Goal: Information Seeking & Learning: Learn about a topic

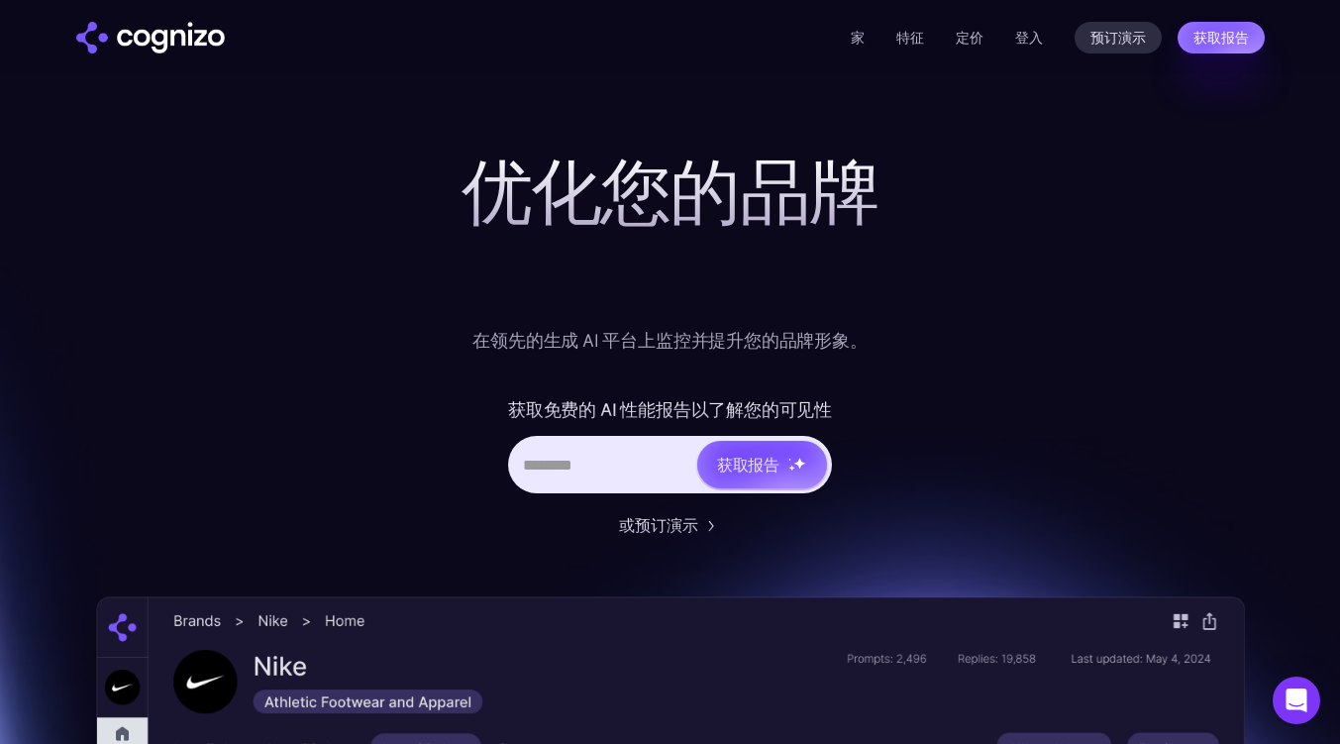
click at [1023, 277] on div at bounding box center [670, 271] width 792 height 79
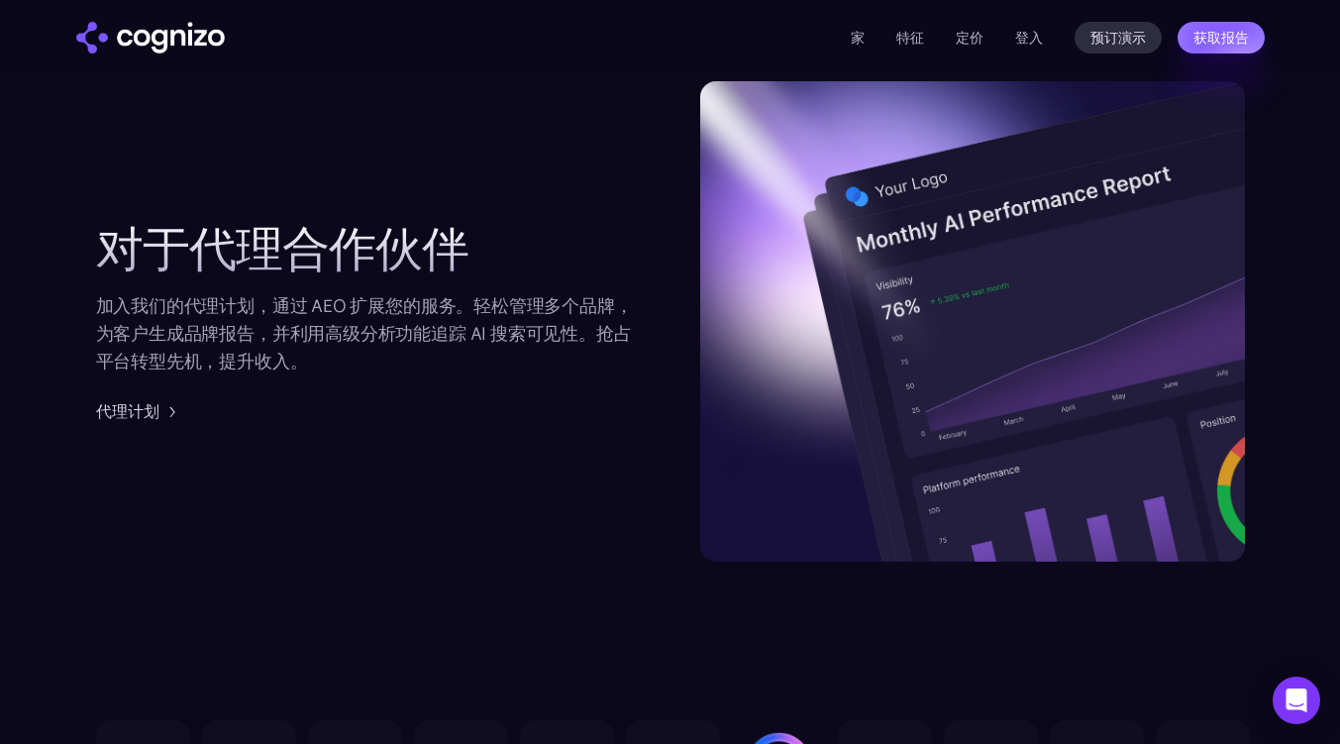
scroll to position [5144, 0]
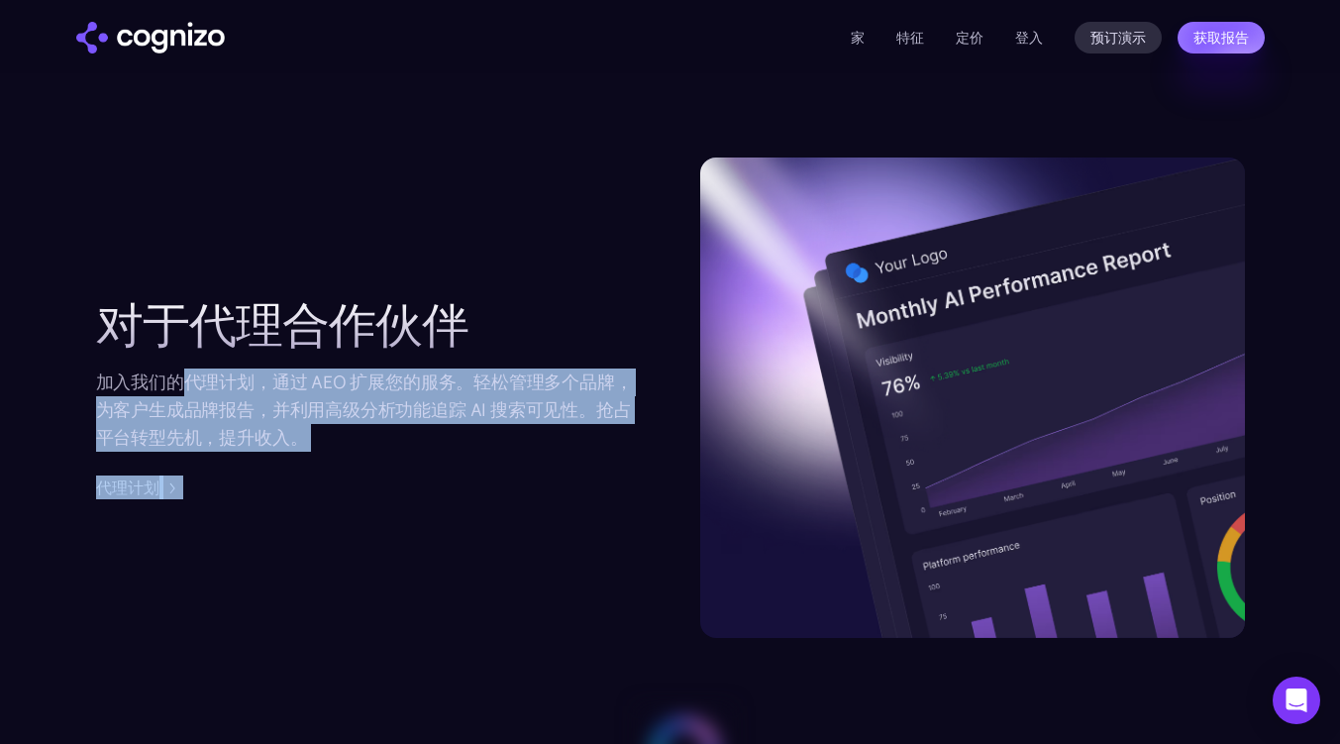
drag, startPoint x: 182, startPoint y: 386, endPoint x: 293, endPoint y: 462, distance: 134.1
click at [293, 462] on div "对于代理合作伙伴 加入我们的代理计划，通过 AEO 扩展您的服务。轻松管理多个品牌，为客户生成品牌报告，并利用高级分析功能追踪 AI 搜索可见性。抢占平台转型…" at bounding box center [368, 398] width 545 height 202
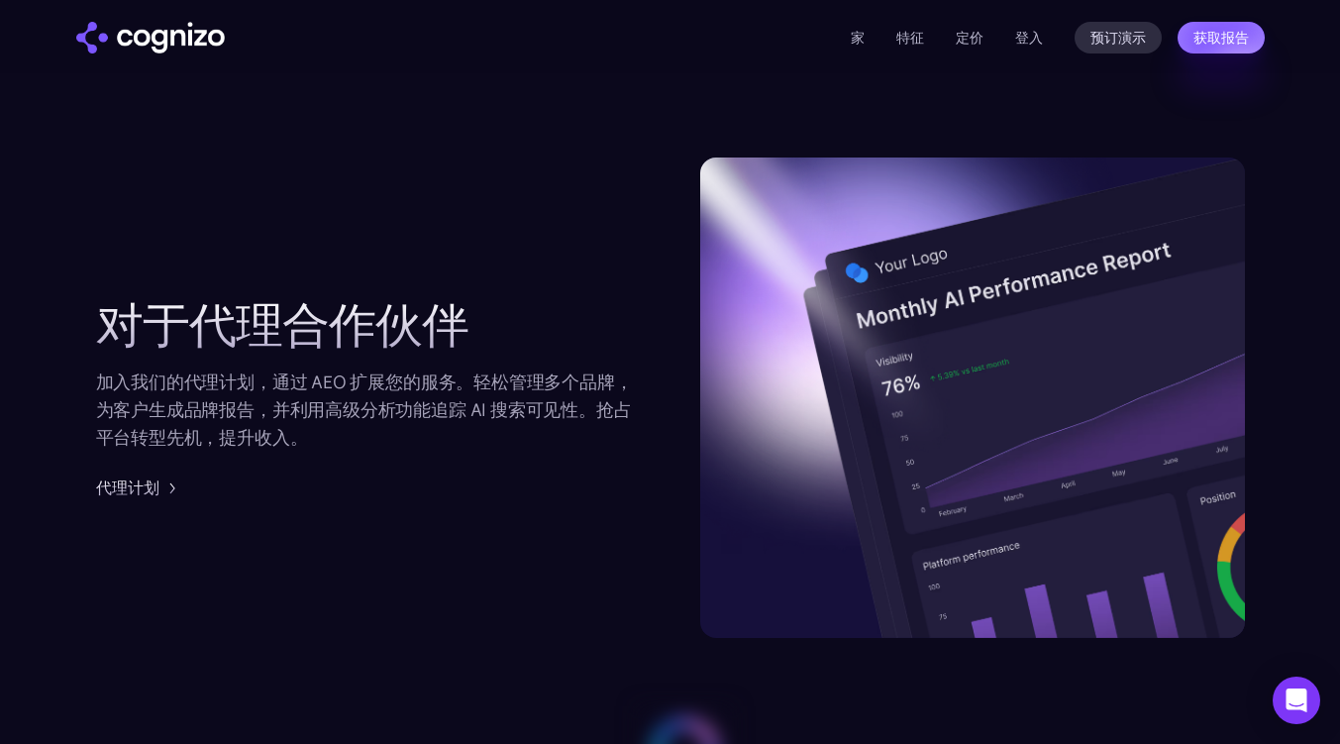
click at [293, 462] on div "对于代理合作伙伴 加入我们的代理计划，通过 AEO 扩展您的服务。轻松管理多个品牌，为客户生成品牌报告，并利用高级分析功能追踪 AI 搜索可见性。抢占平台转型…" at bounding box center [368, 398] width 545 height 202
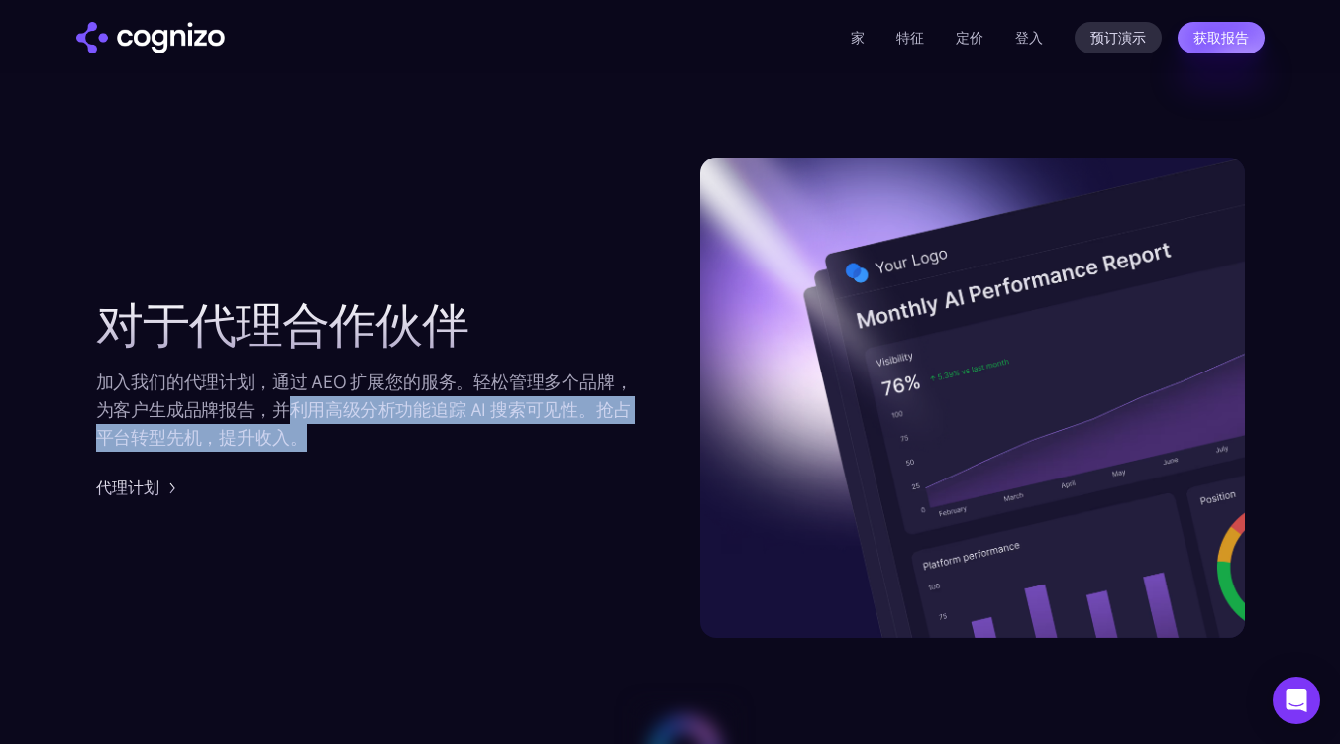
drag, startPoint x: 286, startPoint y: 397, endPoint x: 318, endPoint y: 451, distance: 62.2
click at [318, 451] on div "加入我们的代理计划，通过 AEO 扩展您的服务。轻松管理多个品牌，为客户生成品牌报告，并利用高级分析功能追踪 AI 搜索可见性。抢占平台转型先机，提升收入。" at bounding box center [368, 409] width 545 height 83
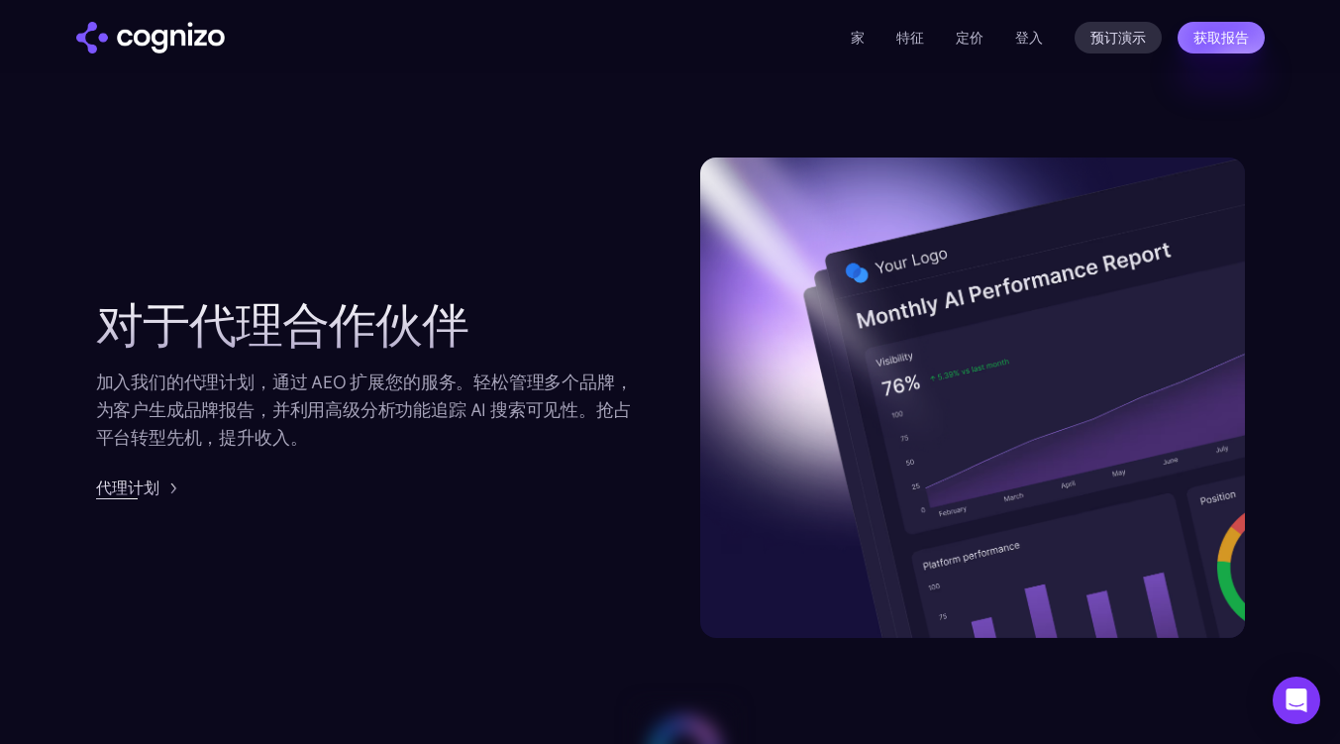
click at [125, 496] on font "代理计划" at bounding box center [127, 487] width 63 height 20
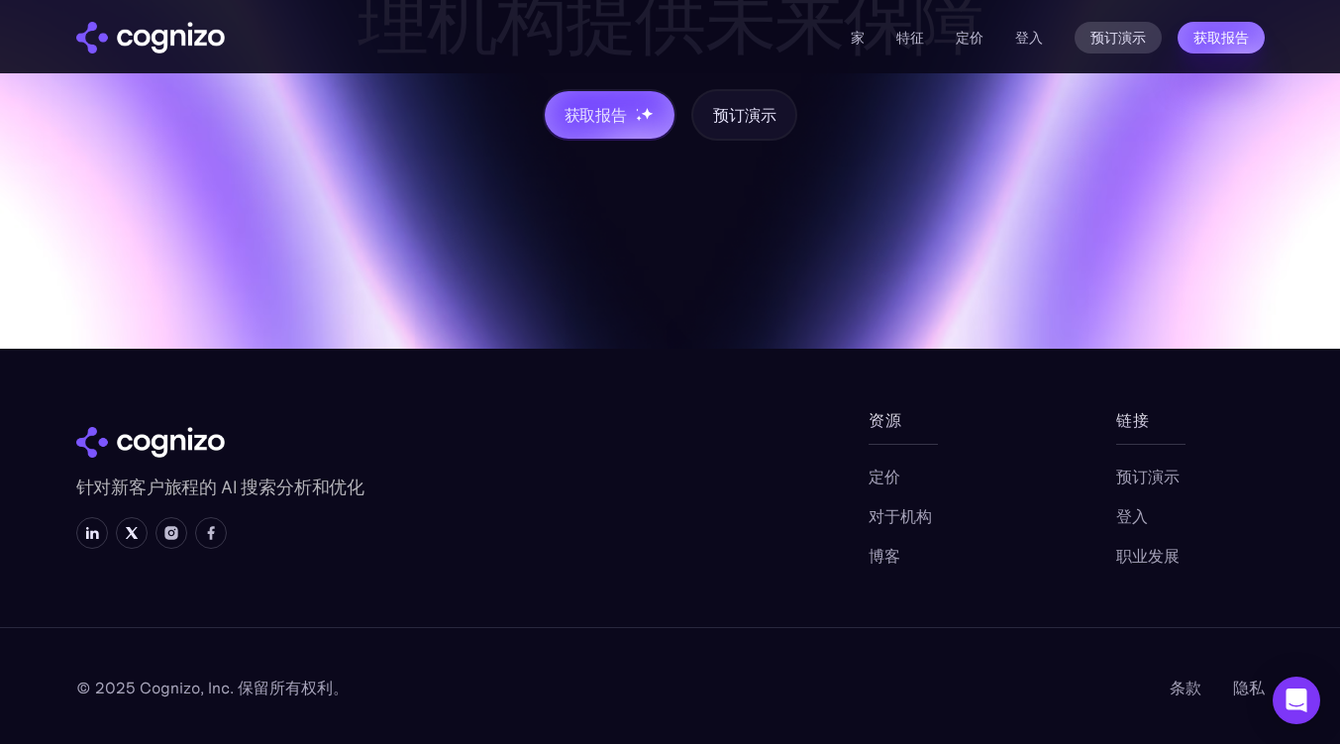
scroll to position [2378, 0]
click at [1295, 706] on icon "Open Intercom Messenger" at bounding box center [1297, 700] width 24 height 24
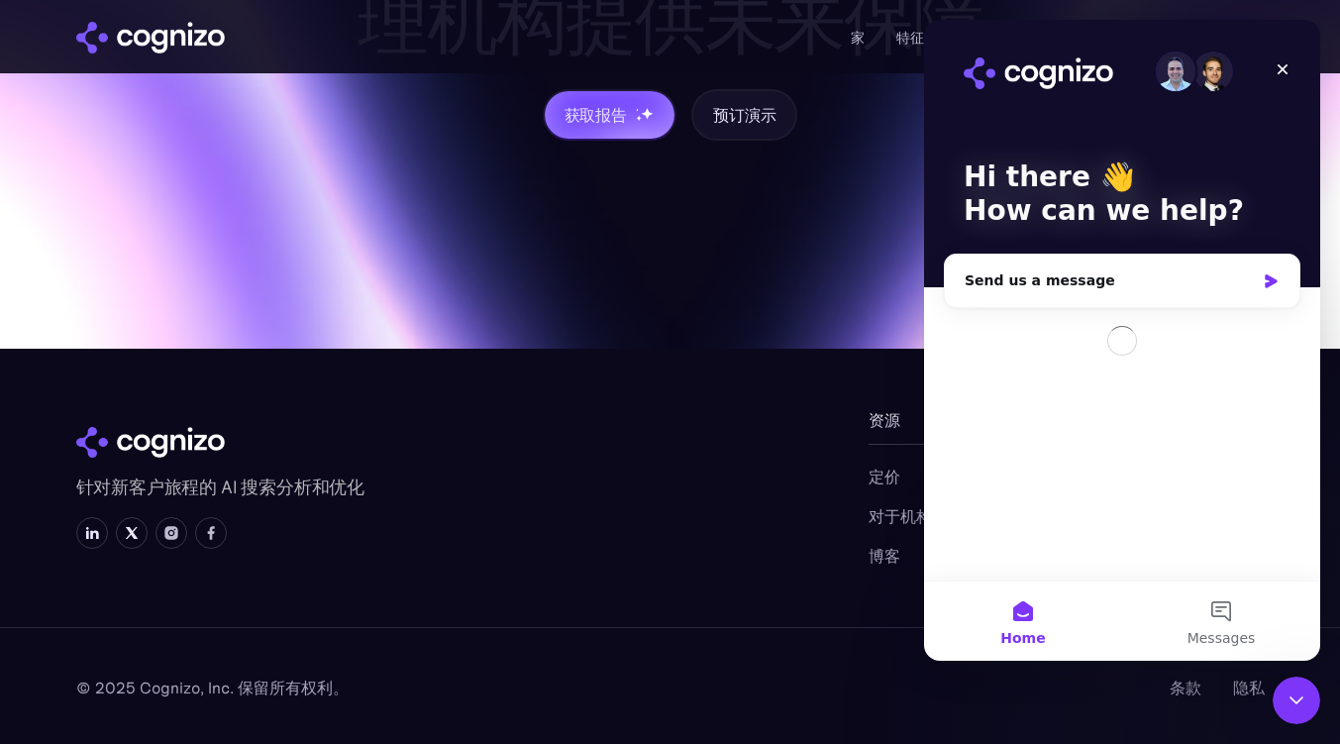
scroll to position [0, 0]
click at [1088, 118] on div "Hi there 👋 How can we help?" at bounding box center [1122, 153] width 357 height 267
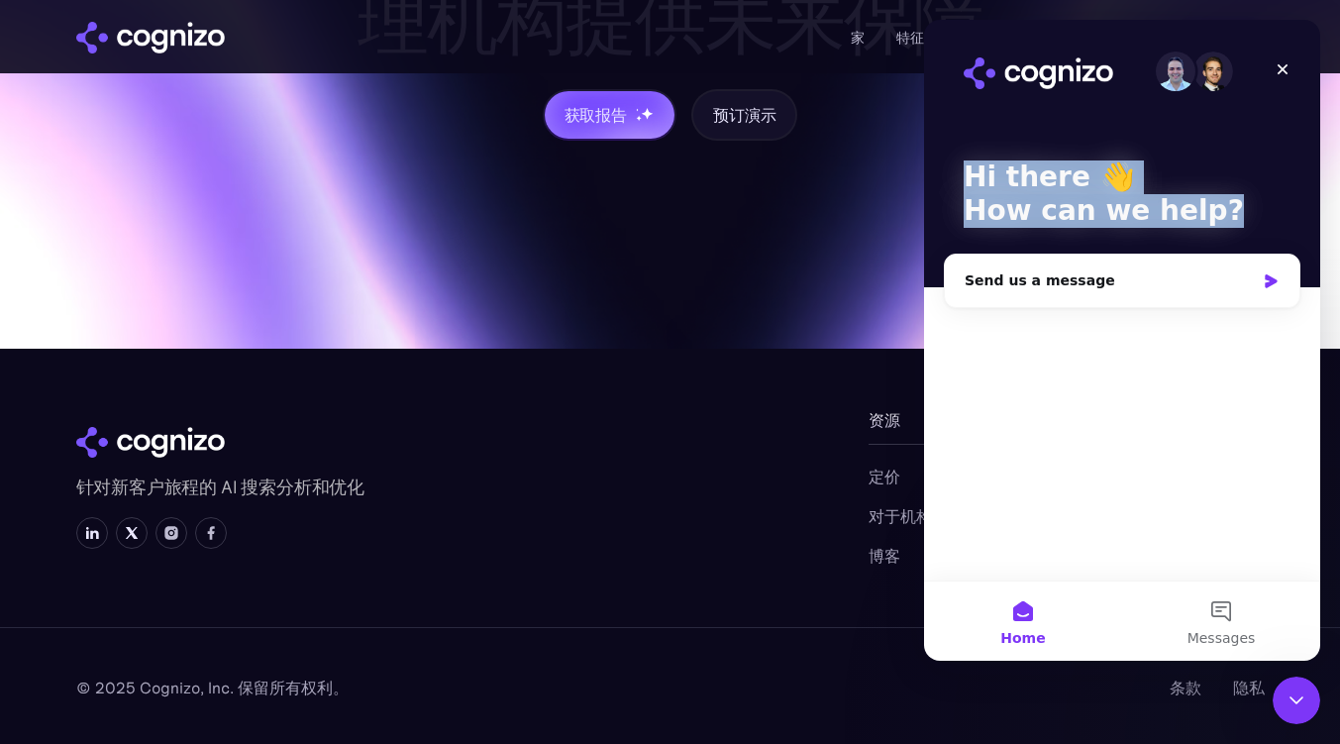
drag, startPoint x: 971, startPoint y: 173, endPoint x: 1252, endPoint y: 216, distance: 284.5
click at [1252, 216] on div "Hi there 👋 How can we help?" at bounding box center [1122, 153] width 357 height 267
drag, startPoint x: 1243, startPoint y: 177, endPoint x: 1195, endPoint y: 249, distance: 86.3
click at [1242, 177] on p "Hi there 👋" at bounding box center [1122, 177] width 317 height 34
click at [1216, 604] on button "Messages" at bounding box center [1221, 620] width 198 height 79
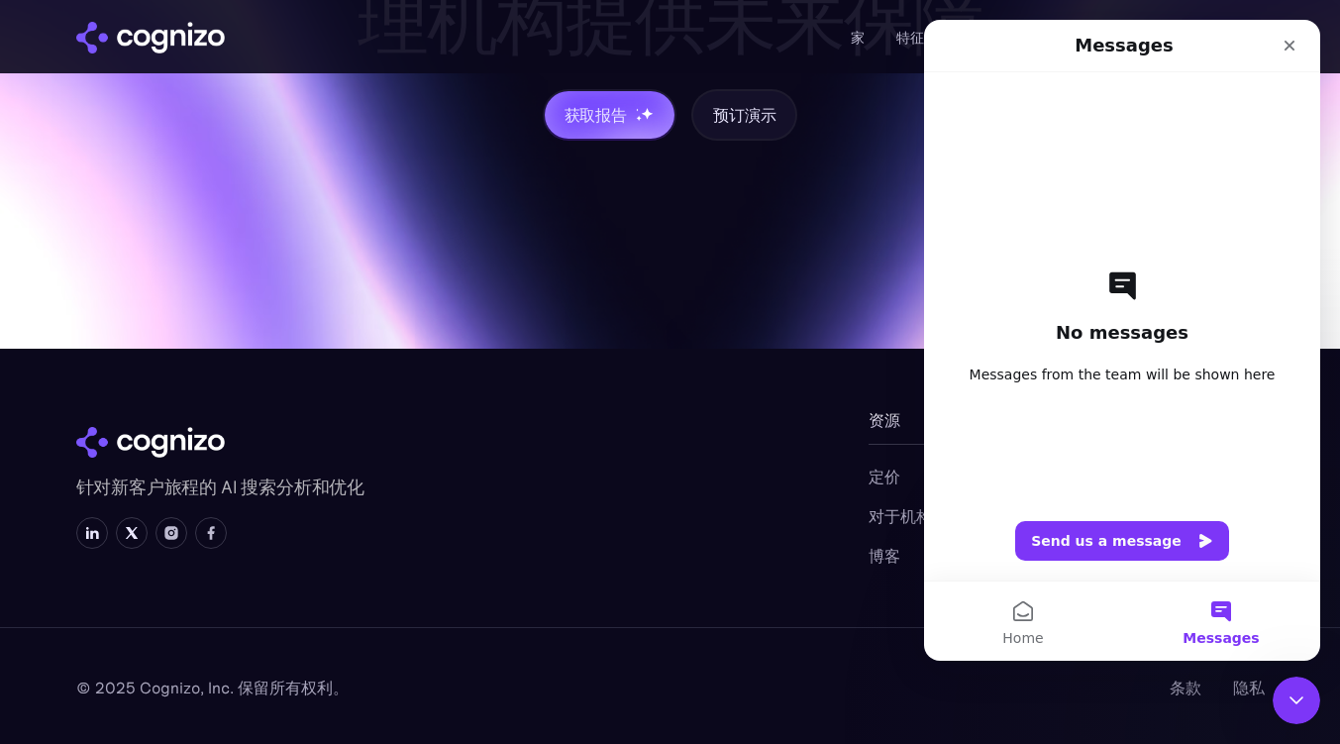
click at [1014, 608] on button "Home" at bounding box center [1023, 620] width 198 height 79
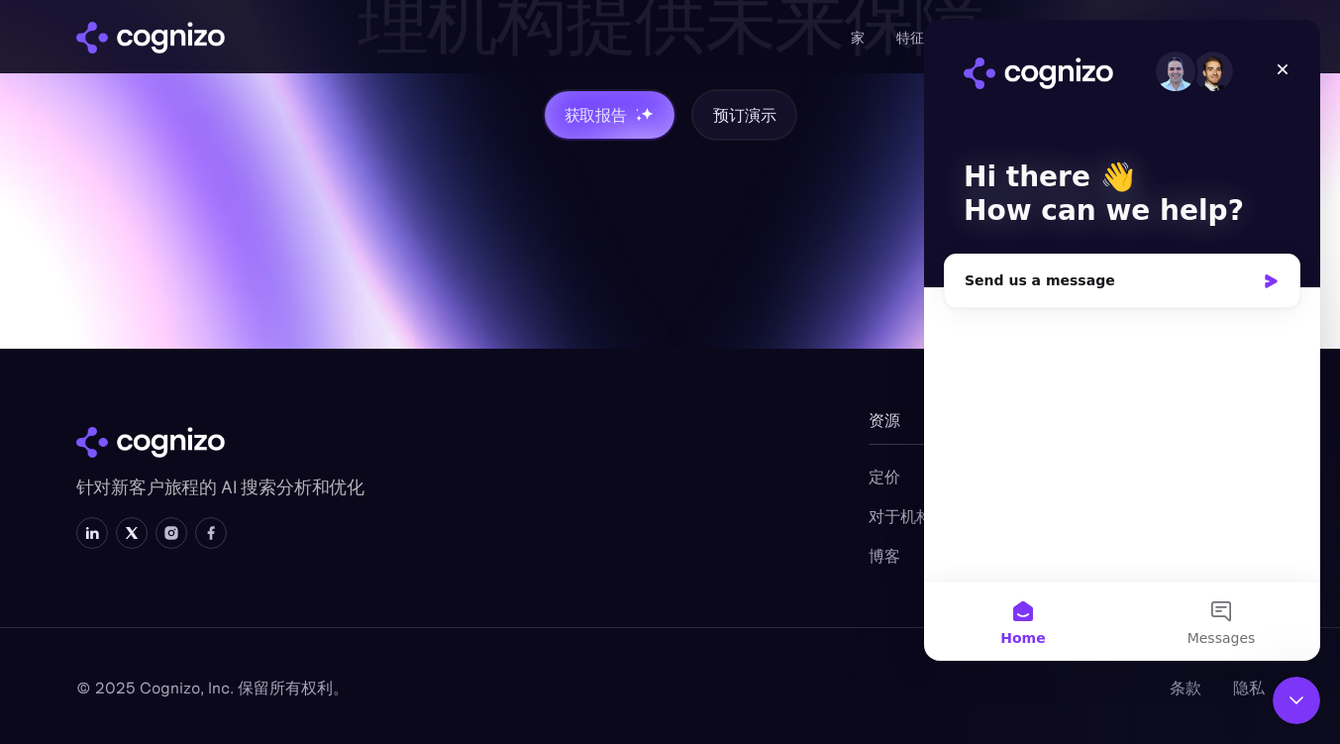
click at [1221, 618] on button "Messages" at bounding box center [1221, 620] width 198 height 79
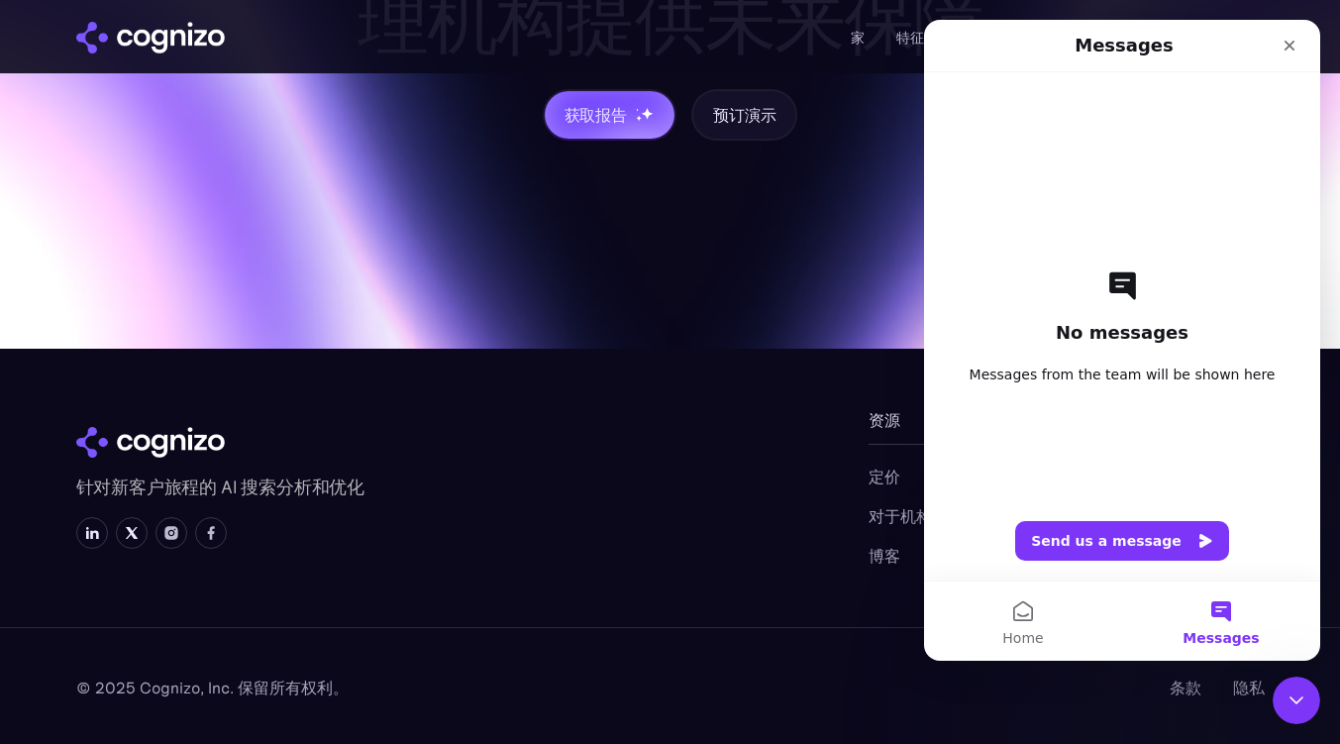
click at [1052, 602] on button "Home" at bounding box center [1023, 620] width 198 height 79
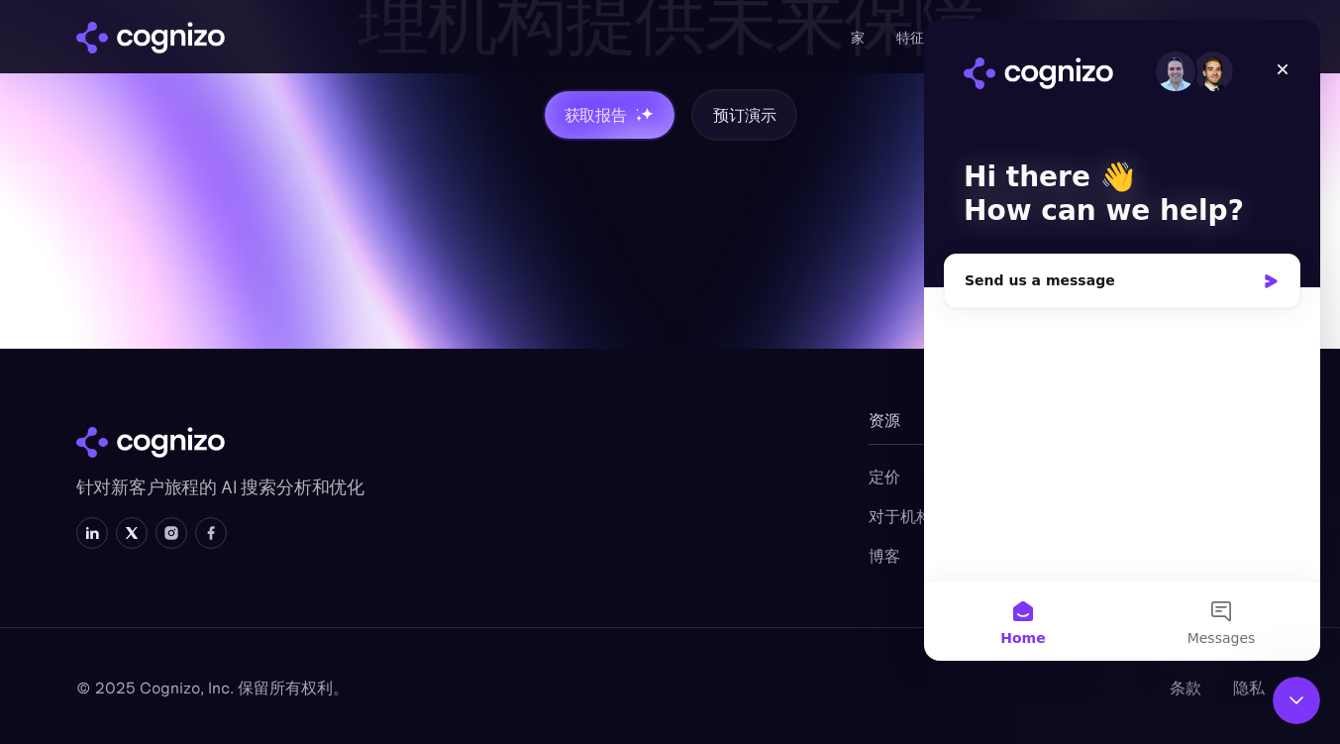
click at [1272, 72] on div "Close" at bounding box center [1283, 70] width 36 height 36
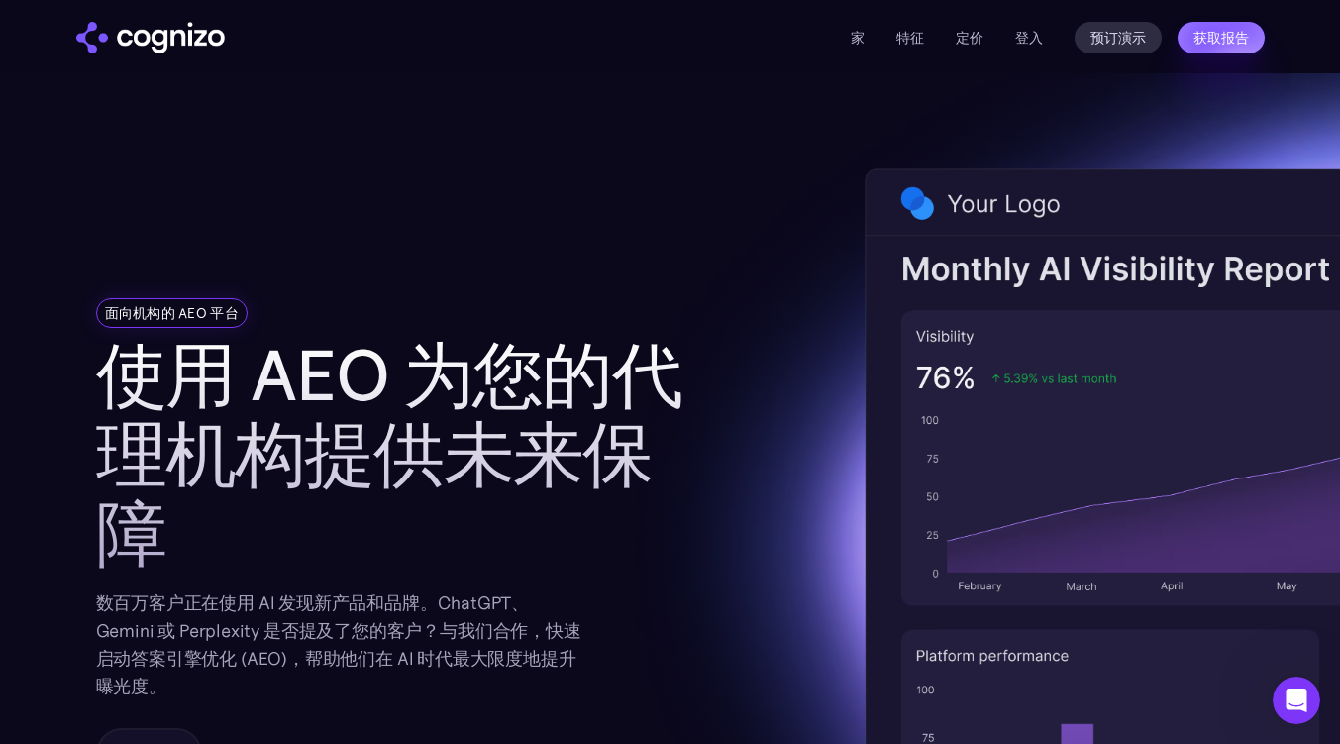
click at [856, 32] on font "家" at bounding box center [858, 38] width 14 height 18
click at [142, 43] on img "家" at bounding box center [150, 38] width 149 height 32
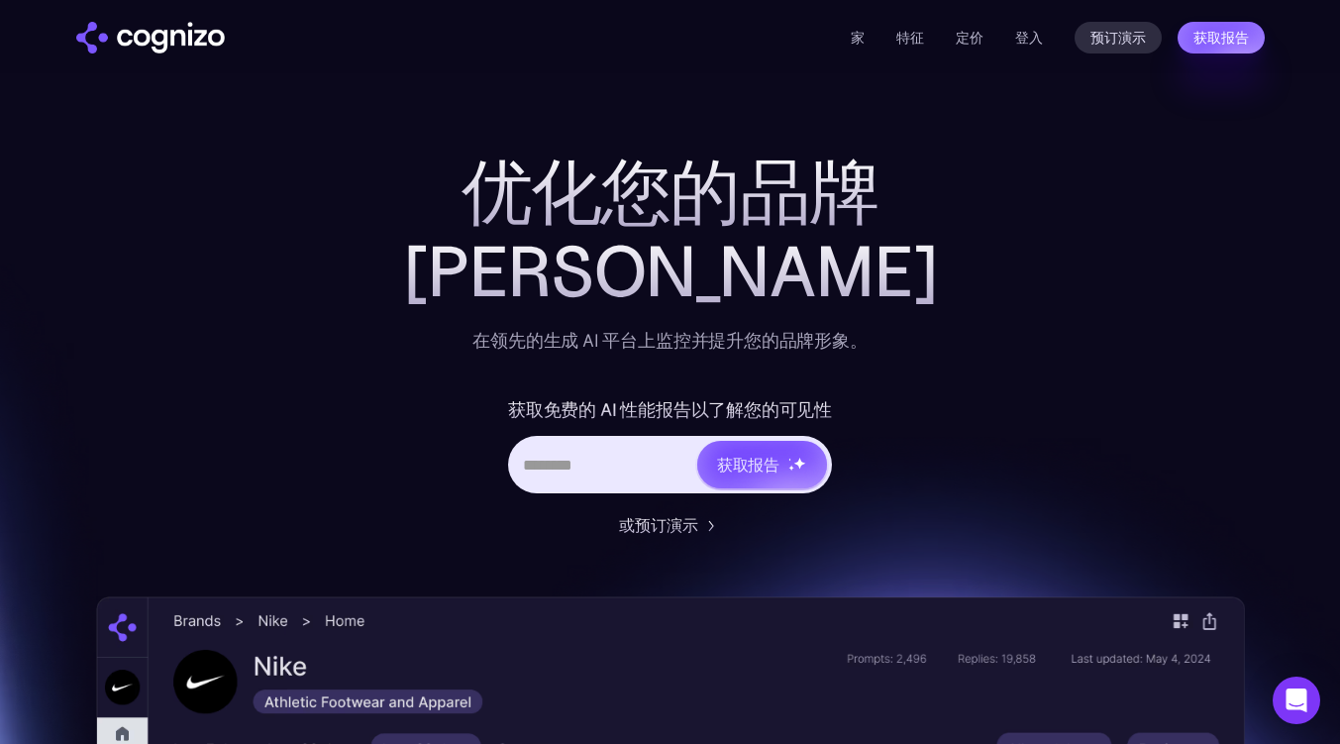
drag, startPoint x: 285, startPoint y: 142, endPoint x: 901, endPoint y: 267, distance: 628.8
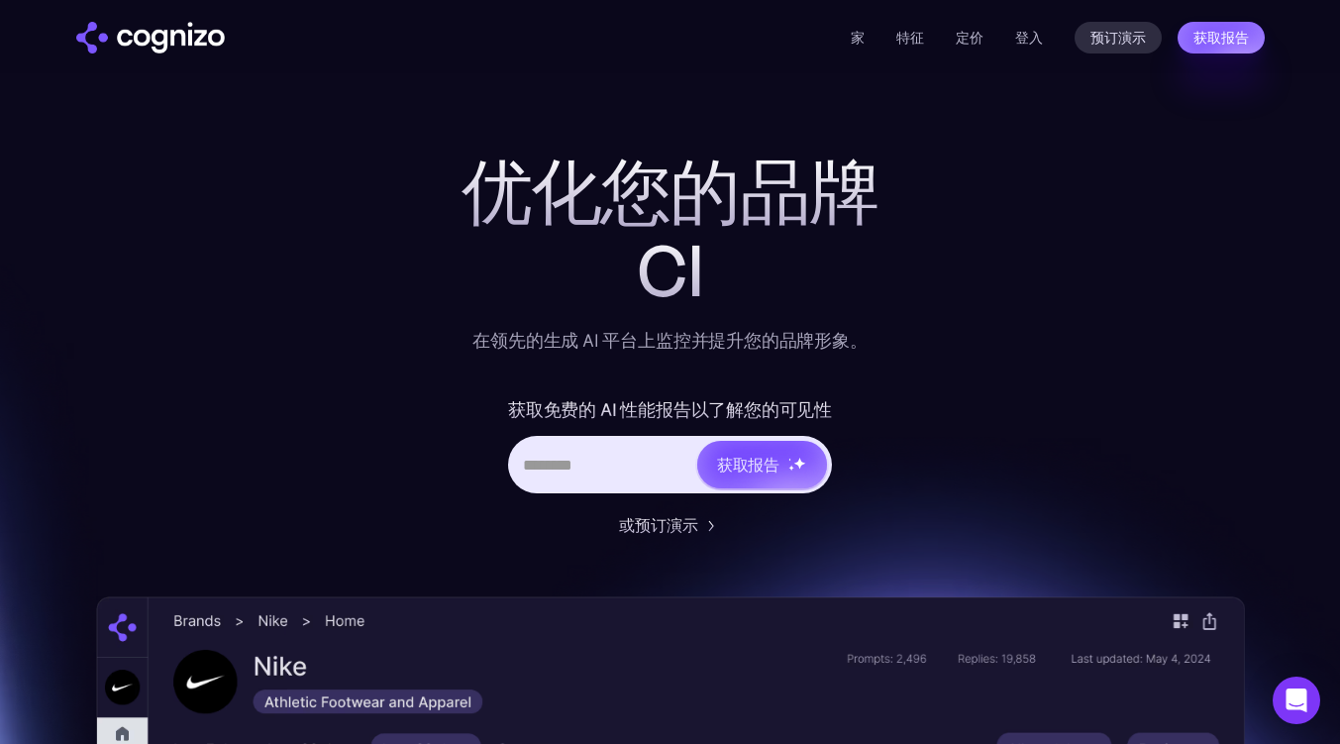
click at [900, 267] on div "Cl" at bounding box center [670, 271] width 792 height 79
click at [900, 267] on div "Micro" at bounding box center [670, 271] width 792 height 79
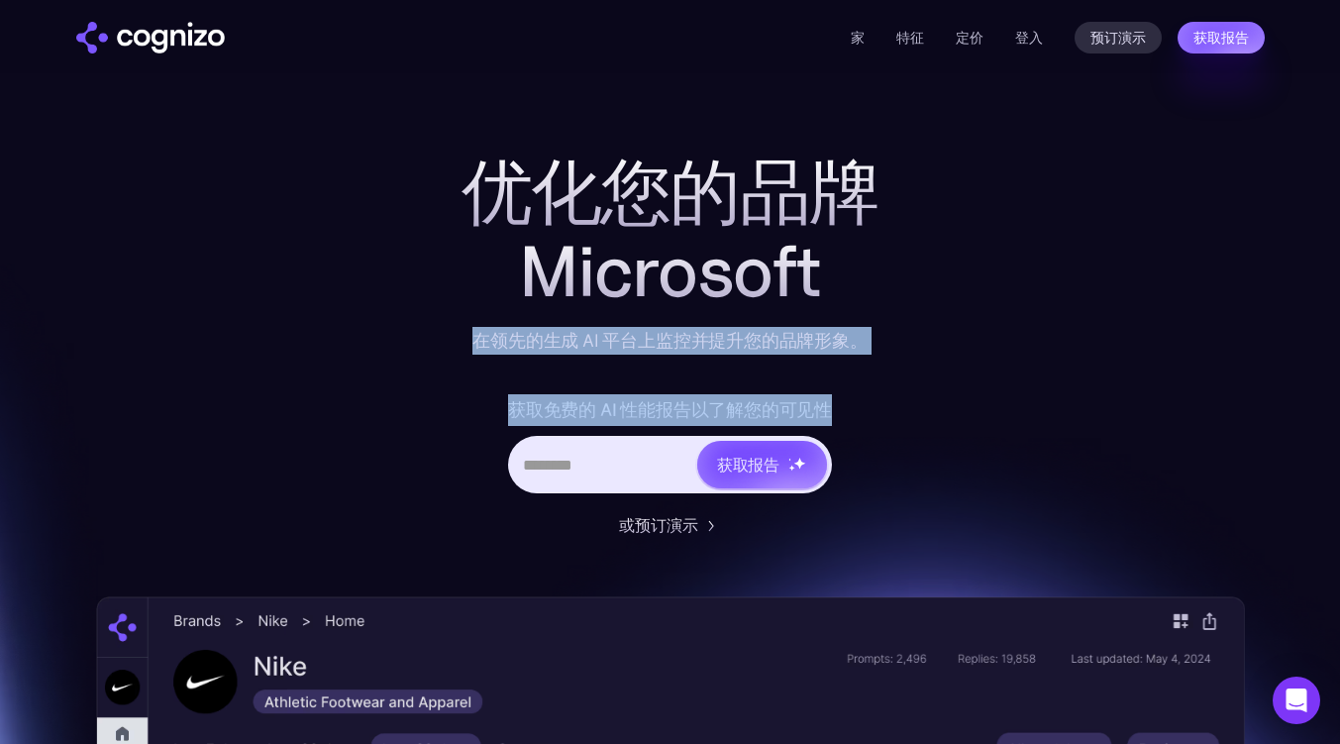
drag, startPoint x: 471, startPoint y: 331, endPoint x: 914, endPoint y: 389, distance: 446.6
click at [914, 389] on div "优化您的品牌 Microsoft 在领先的生成 AI 平台上监控并提升您的品牌形象。 获取免费的 AI 性能报告以了解您的可见性 获取报告 或预订演示" at bounding box center [670, 345] width 792 height 384
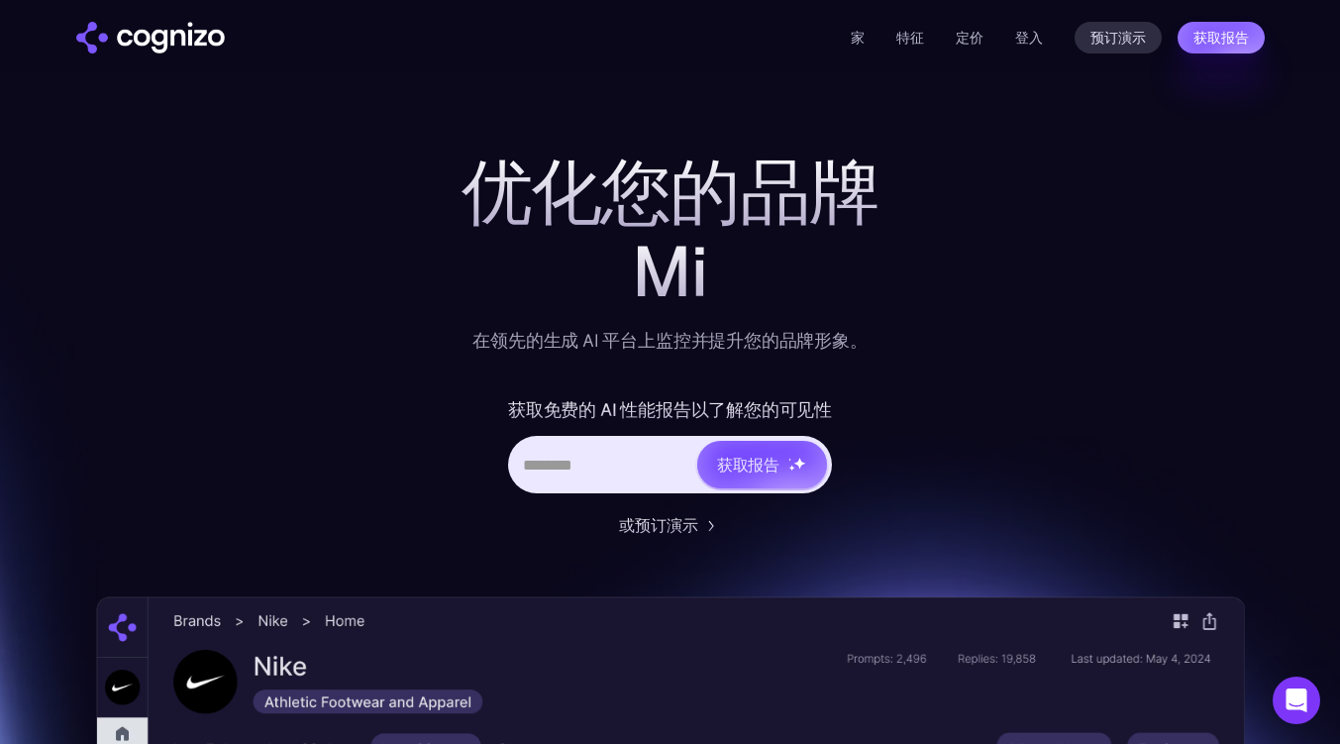
click at [628, 451] on input "英雄 URL 输入表单" at bounding box center [603, 465] width 184 height 38
type input "**********"
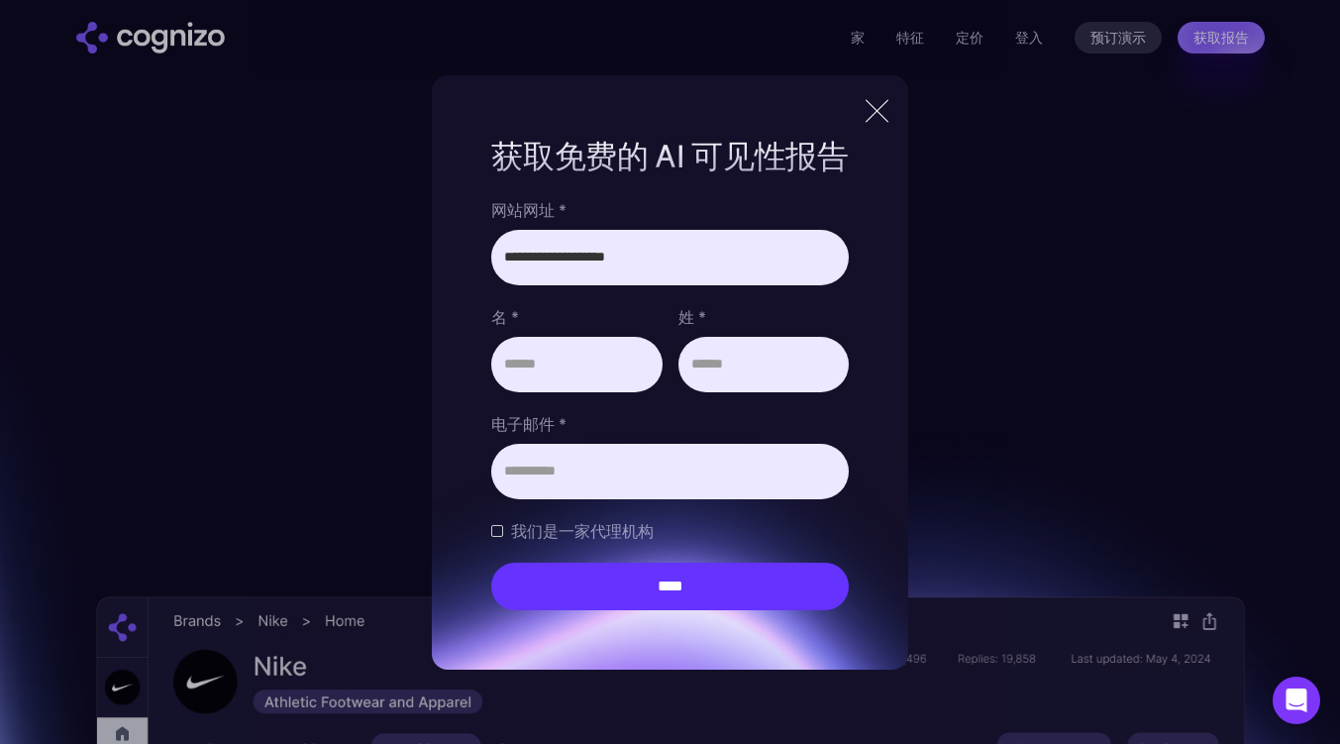
click at [893, 104] on div at bounding box center [877, 111] width 33 height 36
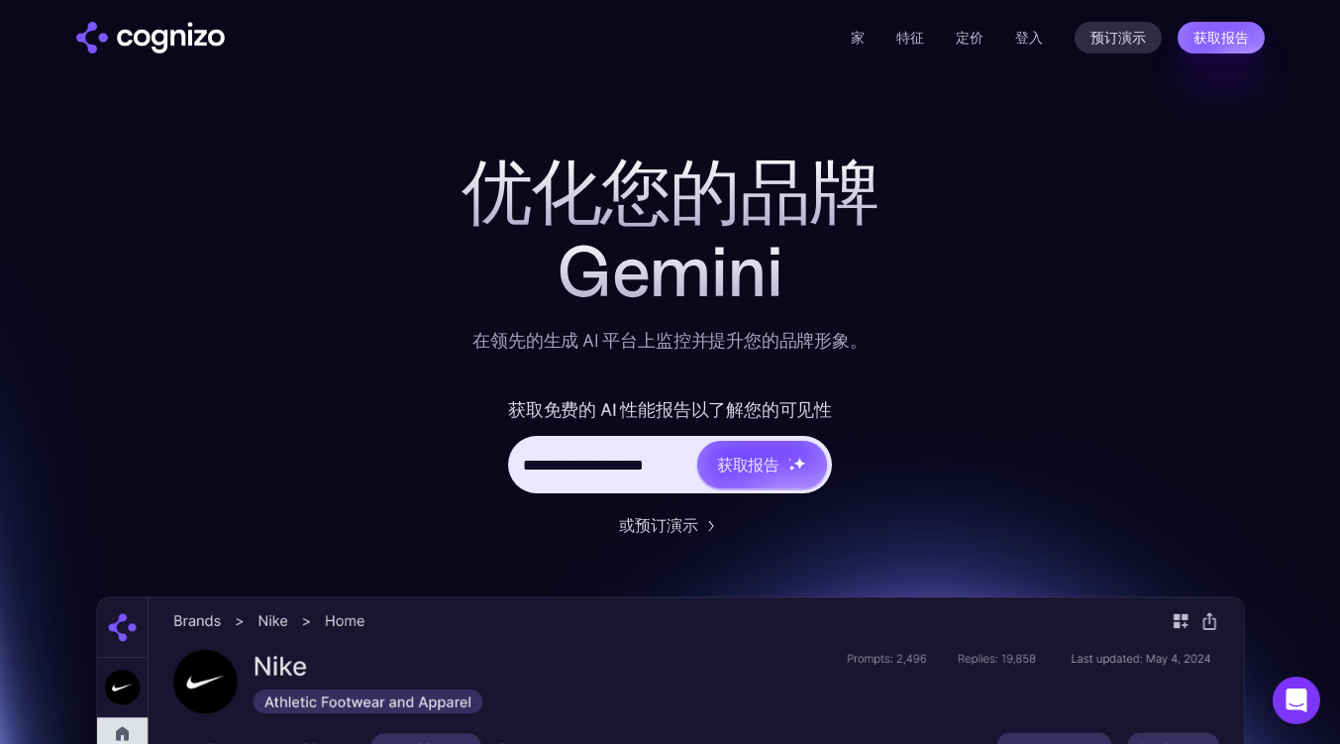
click at [964, 221] on h1 "优化您的品牌" at bounding box center [670, 192] width 792 height 79
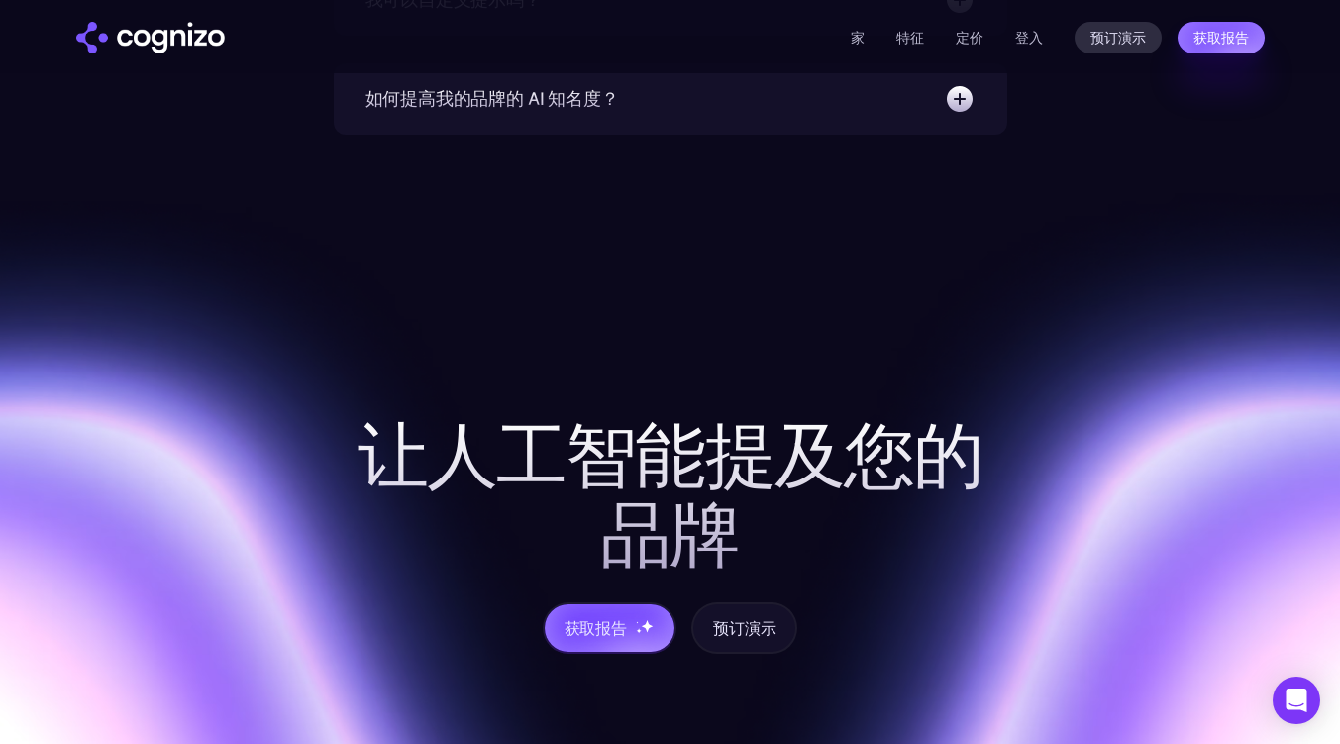
scroll to position [7839, 0]
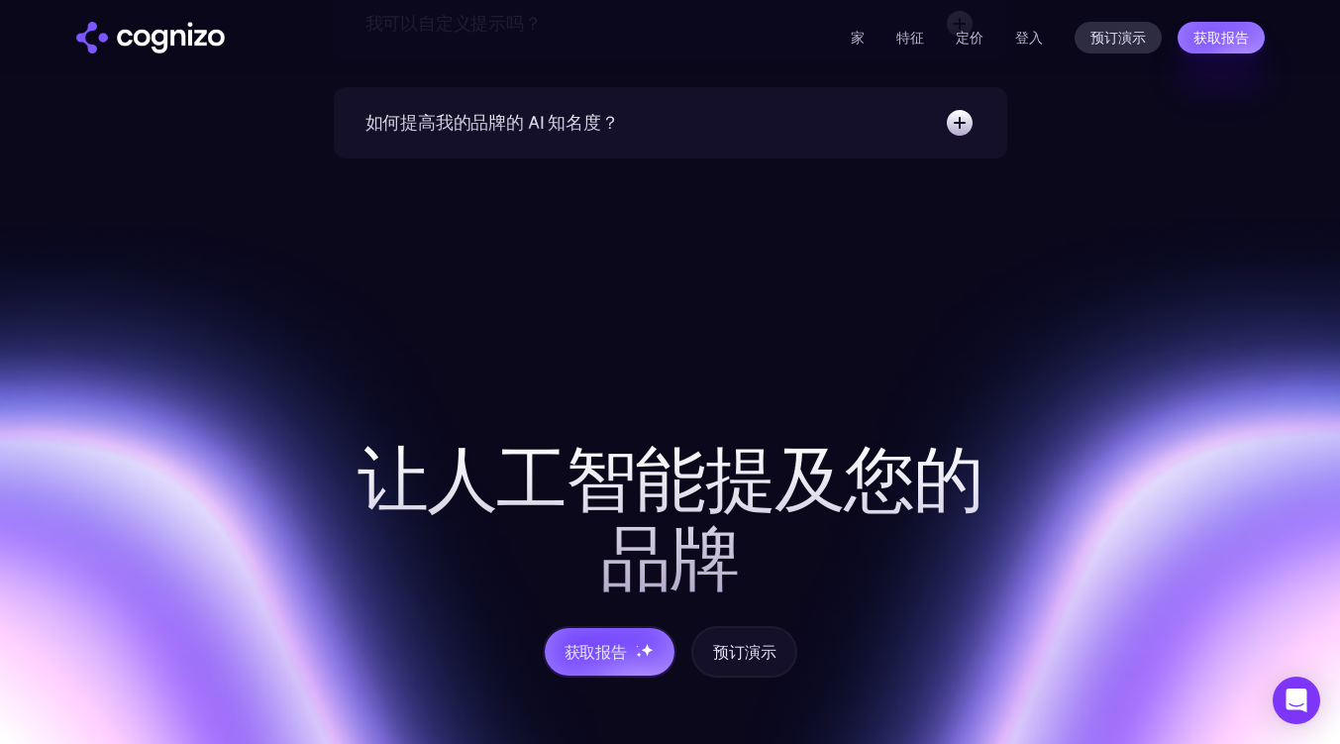
click at [906, 40] on font "特征" at bounding box center [910, 38] width 28 height 18
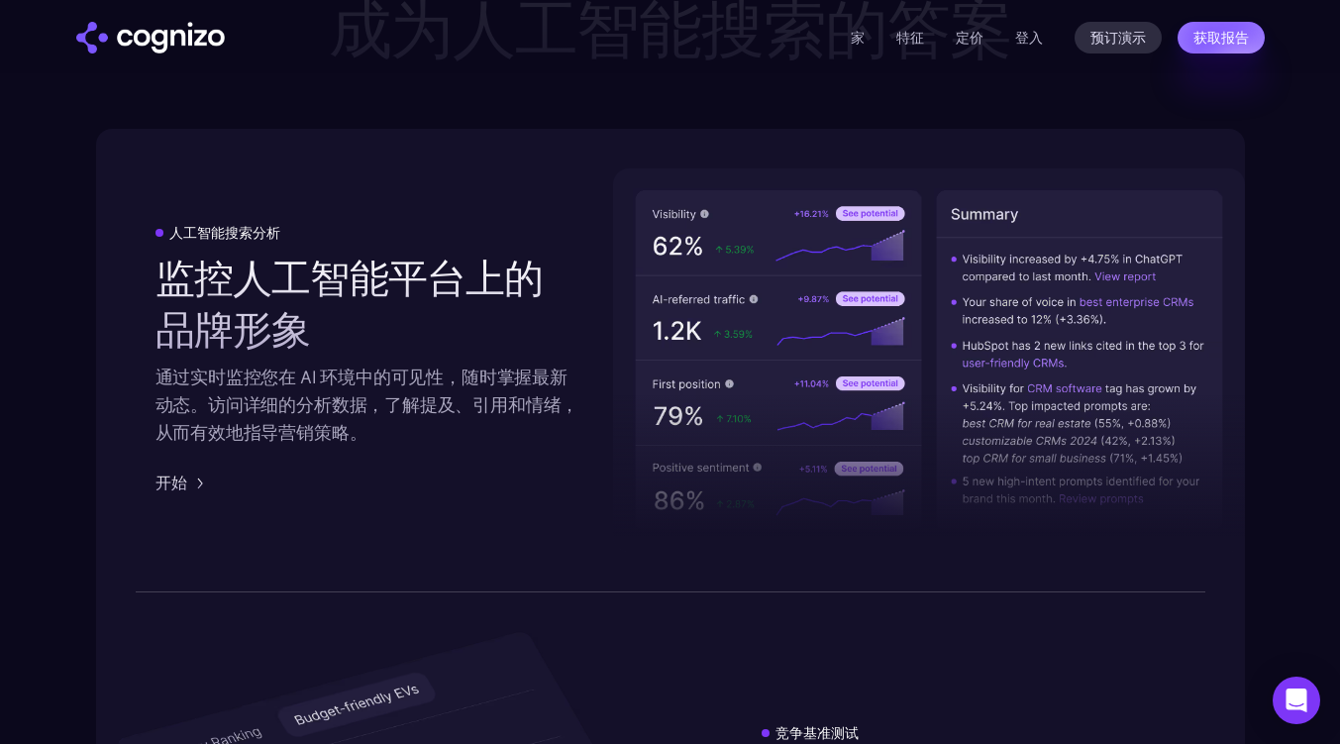
scroll to position [3503, 0]
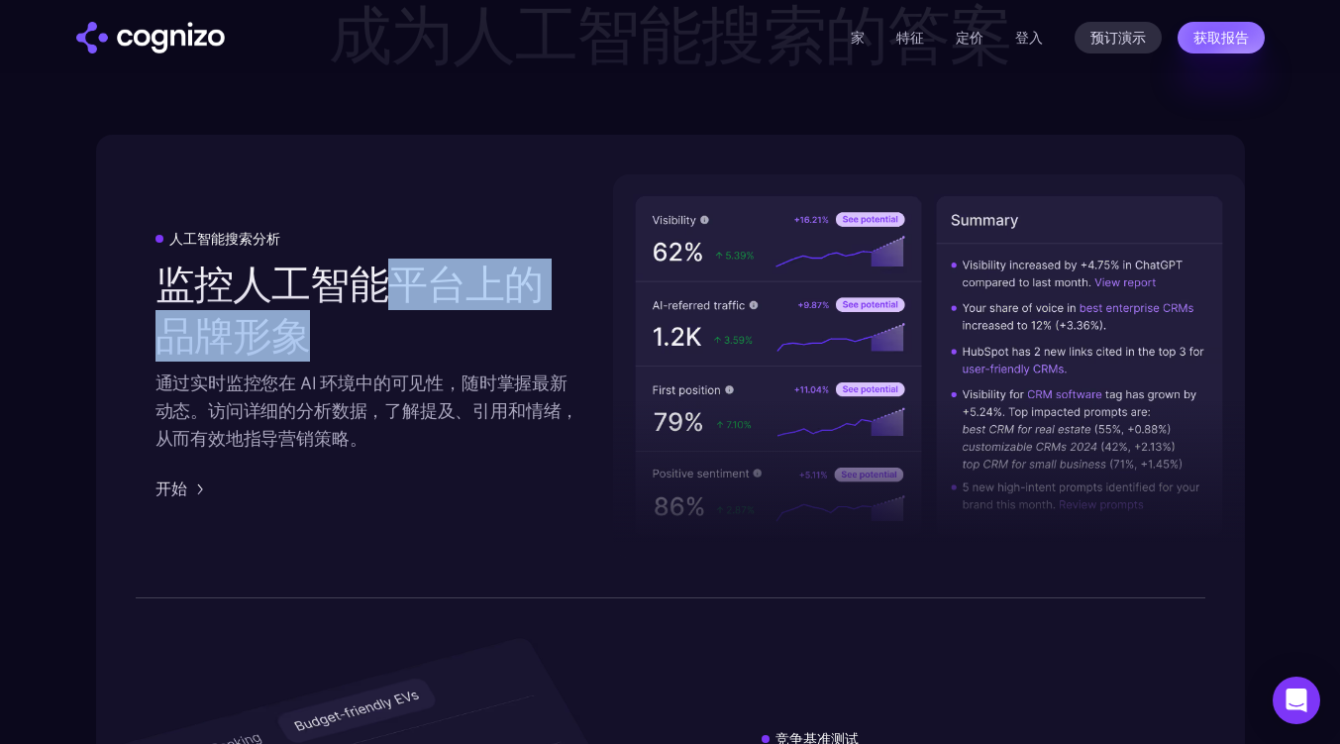
drag, startPoint x: 371, startPoint y: 284, endPoint x: 427, endPoint y: 321, distance: 66.5
click at [427, 322] on h2 "监控人工智能平台上的品牌形象" at bounding box center [368, 310] width 424 height 103
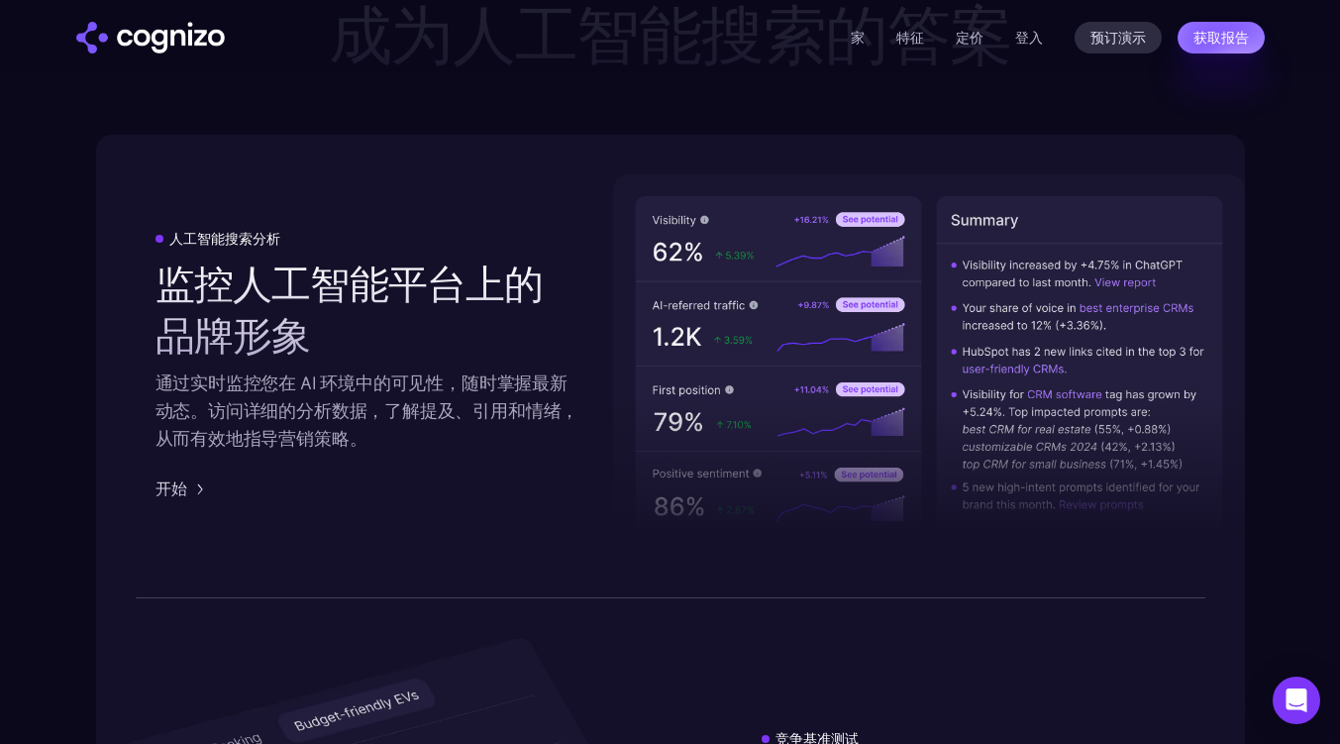
click at [413, 225] on div "人工智能搜索分析 监控人工智能平台上的品牌形象 通过实时监控您在 AI 环境中的可见性，随时掌握最新动态。访问详细的分析数据，了解提及、引用和情绪，从而有效地…" at bounding box center [670, 366] width 1149 height 463
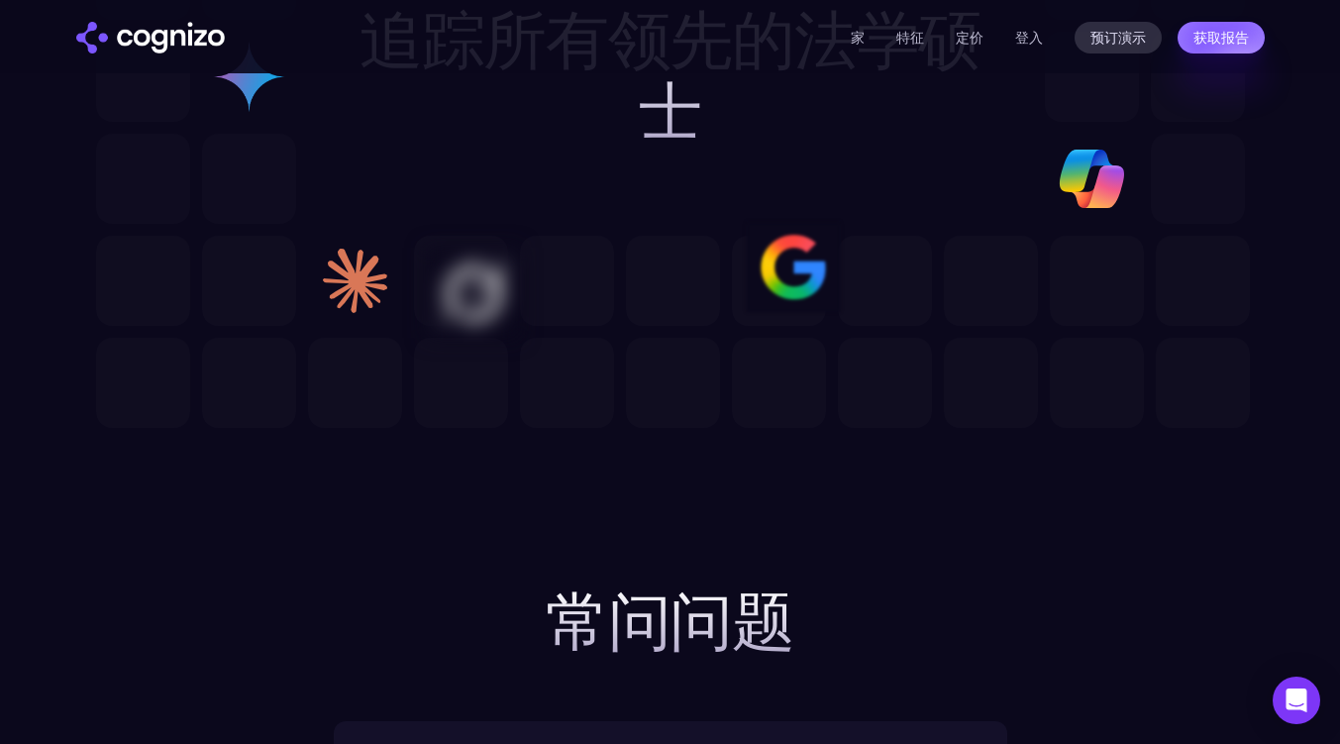
scroll to position [6220, 0]
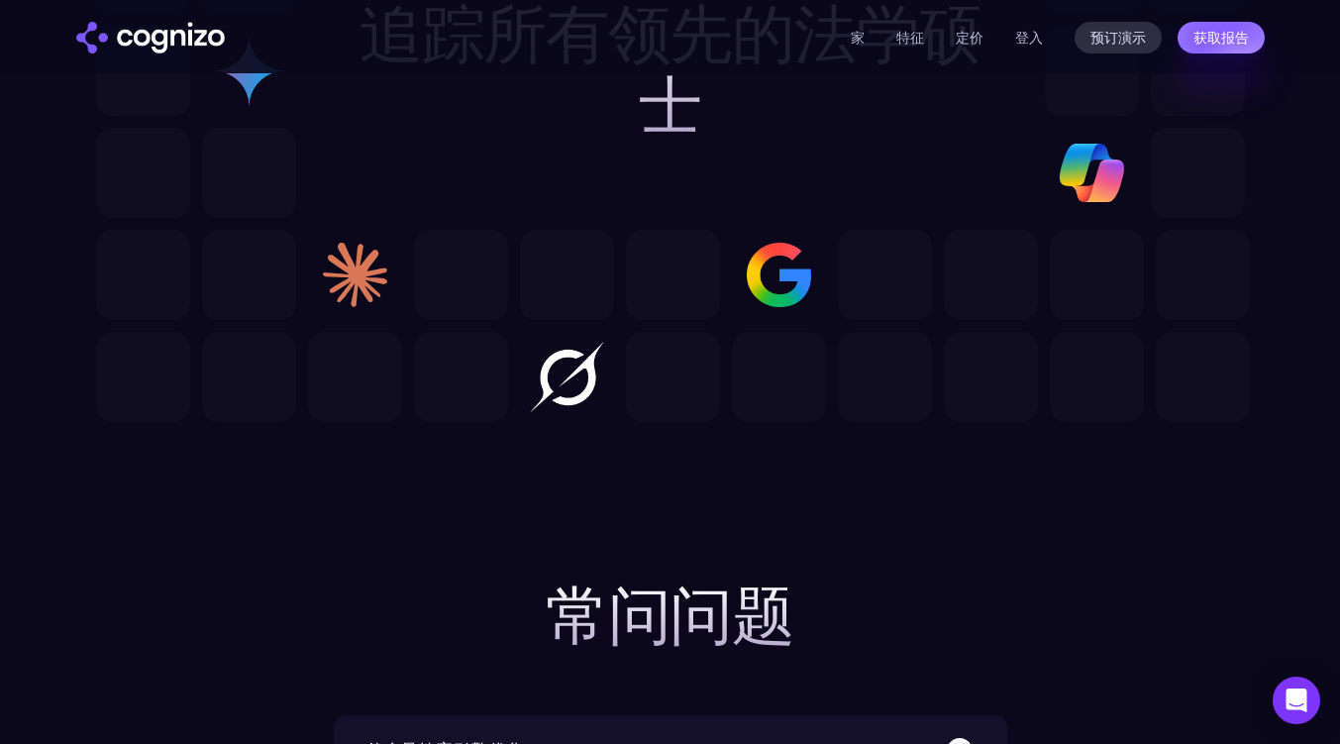
click at [986, 43] on div "家 特征 定价 预订演示 获取报告 登入 预订演示 获取报告" at bounding box center [1058, 38] width 414 height 32
click at [974, 36] on font "定价" at bounding box center [970, 38] width 28 height 18
